Goal: Task Accomplishment & Management: Use online tool/utility

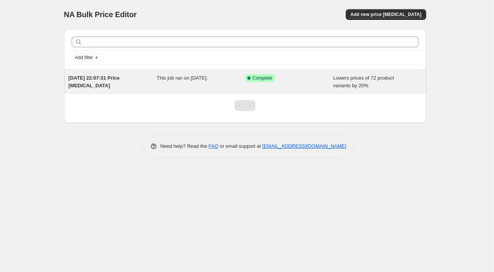
click at [329, 83] on div "Success Complete Complete" at bounding box center [289, 81] width 88 height 15
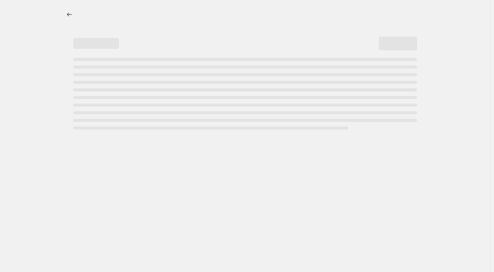
select select "percentage"
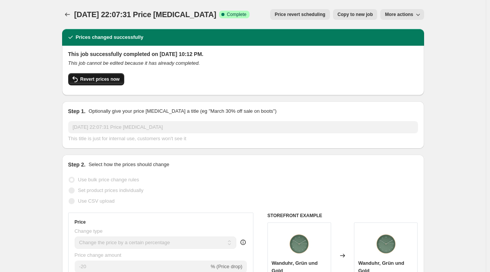
click at [97, 84] on button "Revert prices now" at bounding box center [96, 79] width 56 height 12
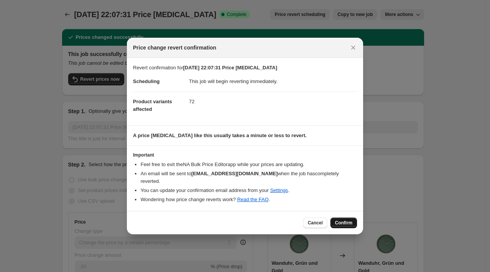
click at [343, 220] on span "Confirm" at bounding box center [344, 223] width 18 height 6
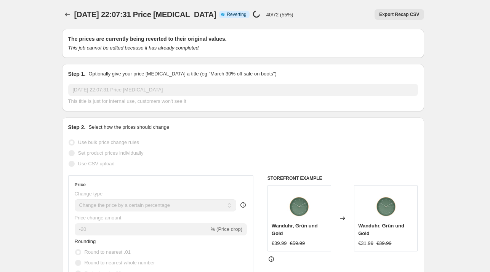
click at [70, 20] on div "9. Aug. 2025, 22:07:31 Price change job. This page is ready 9. Aug. 2025, 22:07…" at bounding box center [243, 14] width 362 height 29
click at [66, 12] on icon "Price change jobs" at bounding box center [68, 15] width 8 height 8
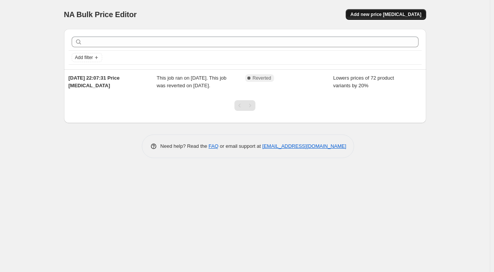
click at [378, 11] on button "Add new price [MEDICAL_DATA]" at bounding box center [386, 14] width 80 height 11
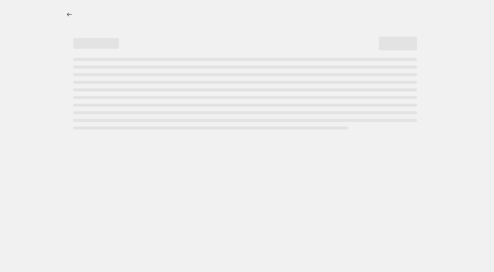
select select "percentage"
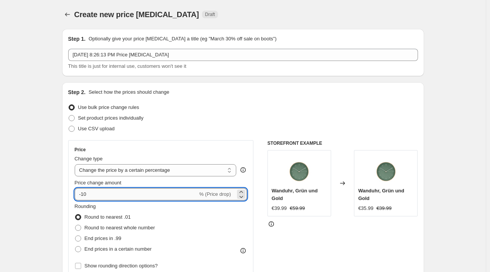
click at [112, 195] on input "-10" at bounding box center [136, 194] width 123 height 12
type input "-1"
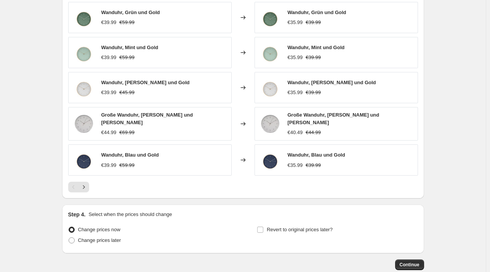
scroll to position [481, 0]
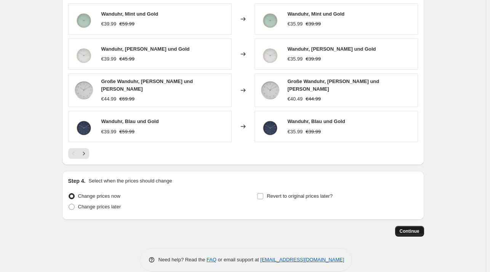
type input "-29"
click at [409, 230] on span "Continue" at bounding box center [410, 231] width 20 height 6
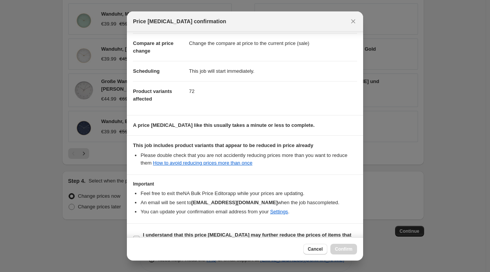
scroll to position [48, 0]
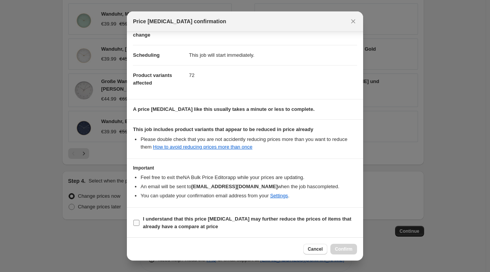
click at [163, 216] on b "I understand that this price change job may further reduce the prices of items …" at bounding box center [247, 222] width 208 height 13
click at [139, 220] on input "I understand that this price change job may further reduce the prices of items …" at bounding box center [136, 223] width 6 height 6
checkbox input "true"
click at [348, 247] on span "Confirm" at bounding box center [344, 249] width 18 height 6
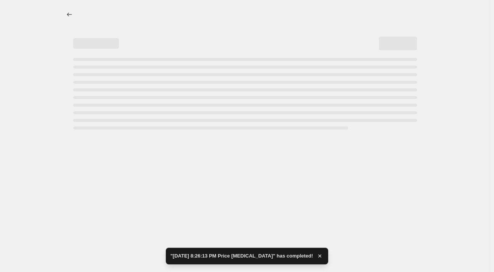
select select "percentage"
